Goal: Find specific page/section: Find specific page/section

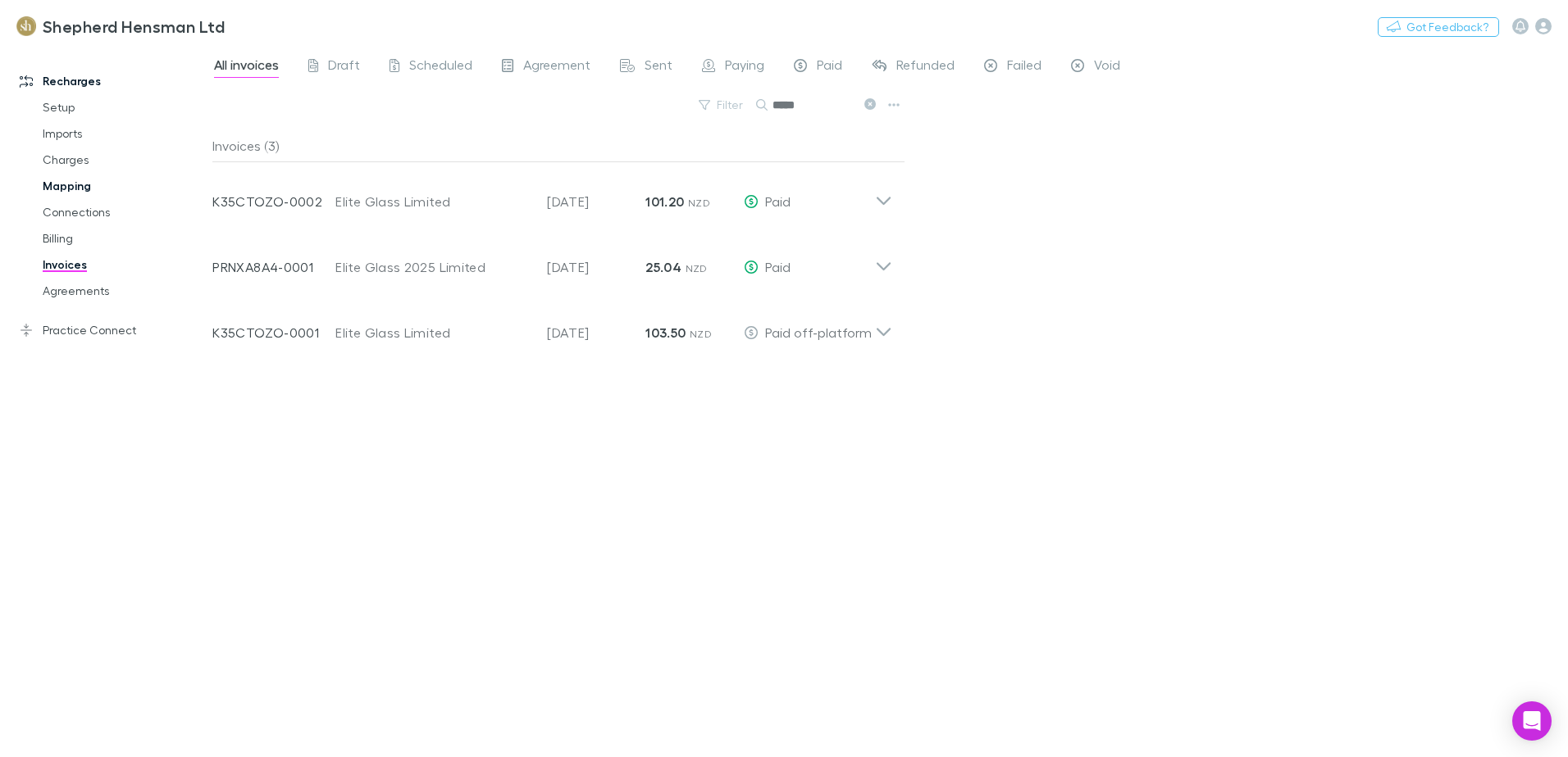
click at [76, 181] on link "Mapping" at bounding box center [124, 186] width 195 height 27
